Goal: Answer question/provide support

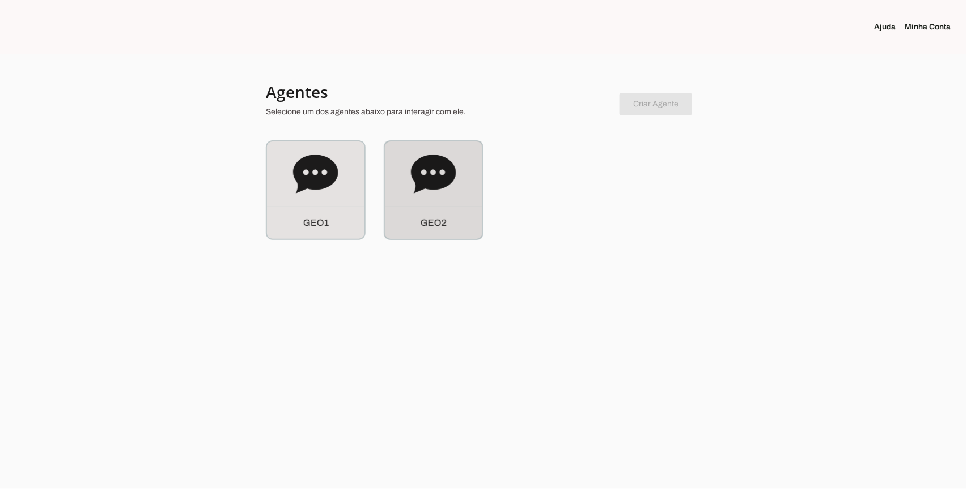
click at [445, 191] on icon at bounding box center [433, 174] width 45 height 45
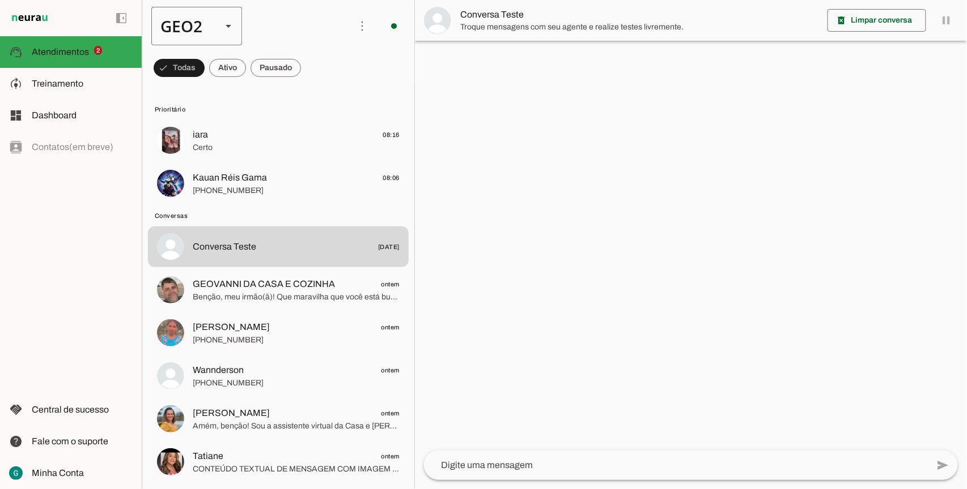
click at [225, 30] on slot at bounding box center [229, 26] width 14 height 14
click at [280, 66] on span at bounding box center [275, 67] width 50 height 27
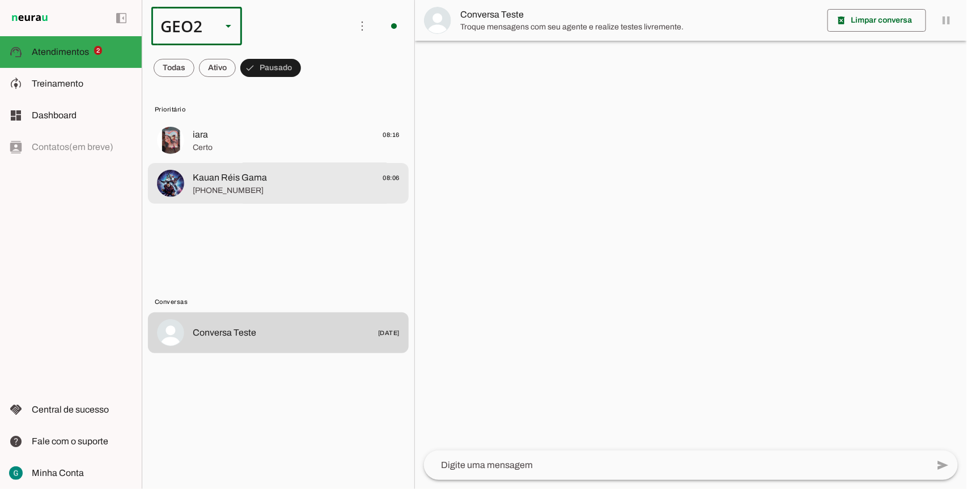
click at [227, 182] on span "Kauan Réis Gama" at bounding box center [230, 178] width 74 height 14
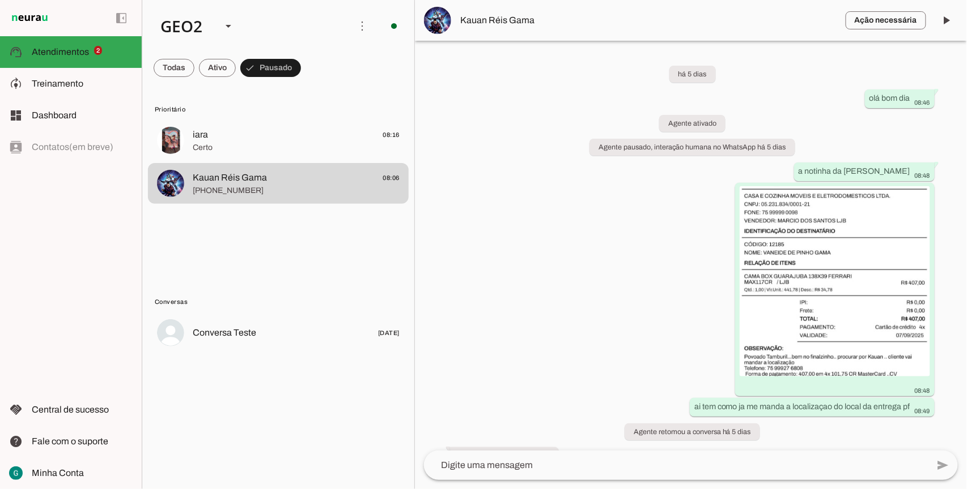
click at [606, 309] on div "há 5 dias olá bom dia 08:46 Agente ativado Agente pausado, interação humana no …" at bounding box center [691, 246] width 552 height 410
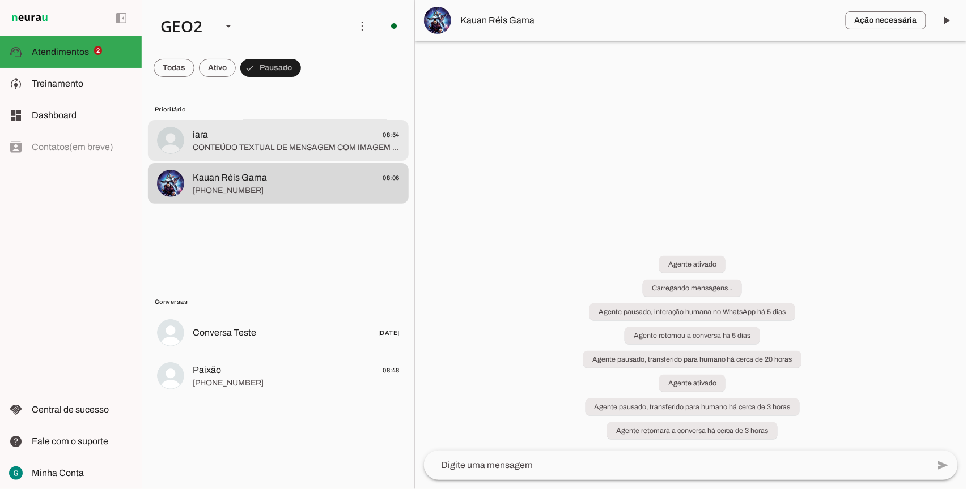
click at [275, 154] on div at bounding box center [296, 141] width 207 height 28
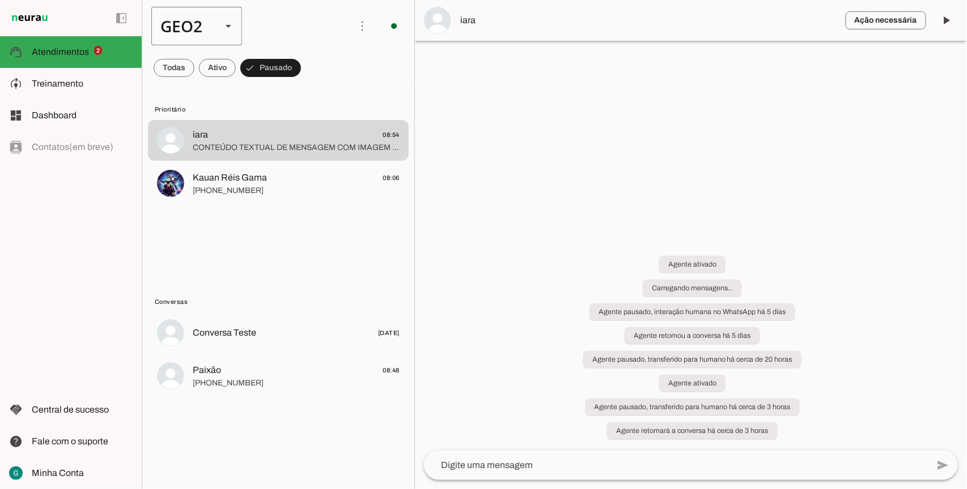
click at [202, 33] on div "GEO2" at bounding box center [181, 26] width 61 height 39
click at [303, 57] on md-item "GEO1" at bounding box center [348, 73] width 91 height 32
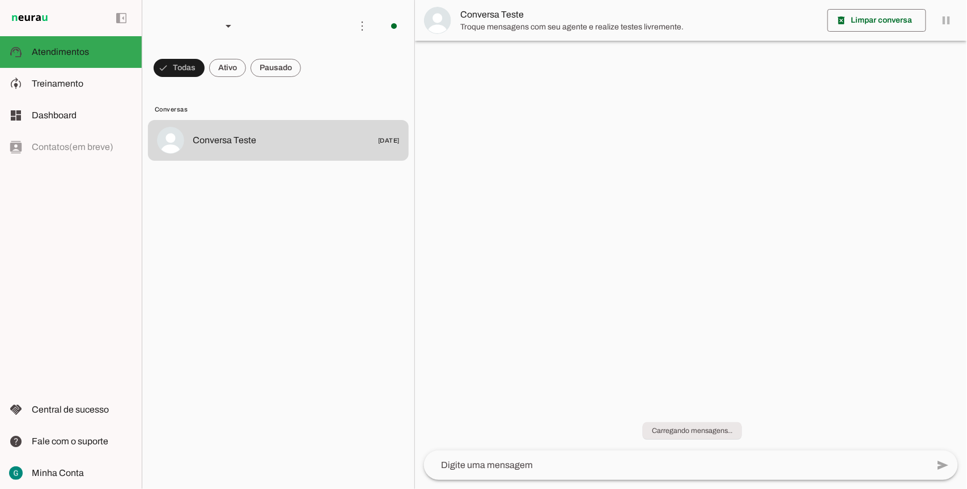
click at [282, 66] on span at bounding box center [275, 67] width 50 height 27
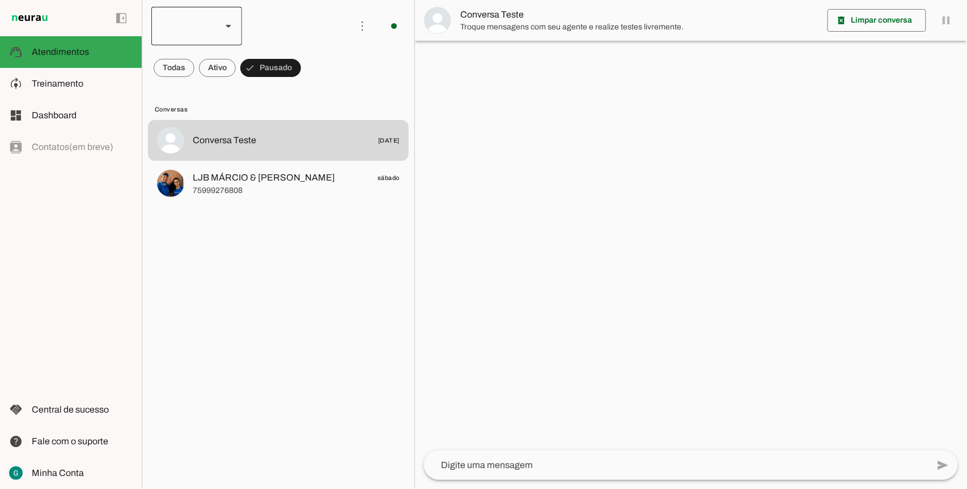
click at [216, 21] on div at bounding box center [228, 26] width 27 height 39
click at [312, 97] on slot at bounding box center [348, 104] width 73 height 14
